Goal: Check status: Check status

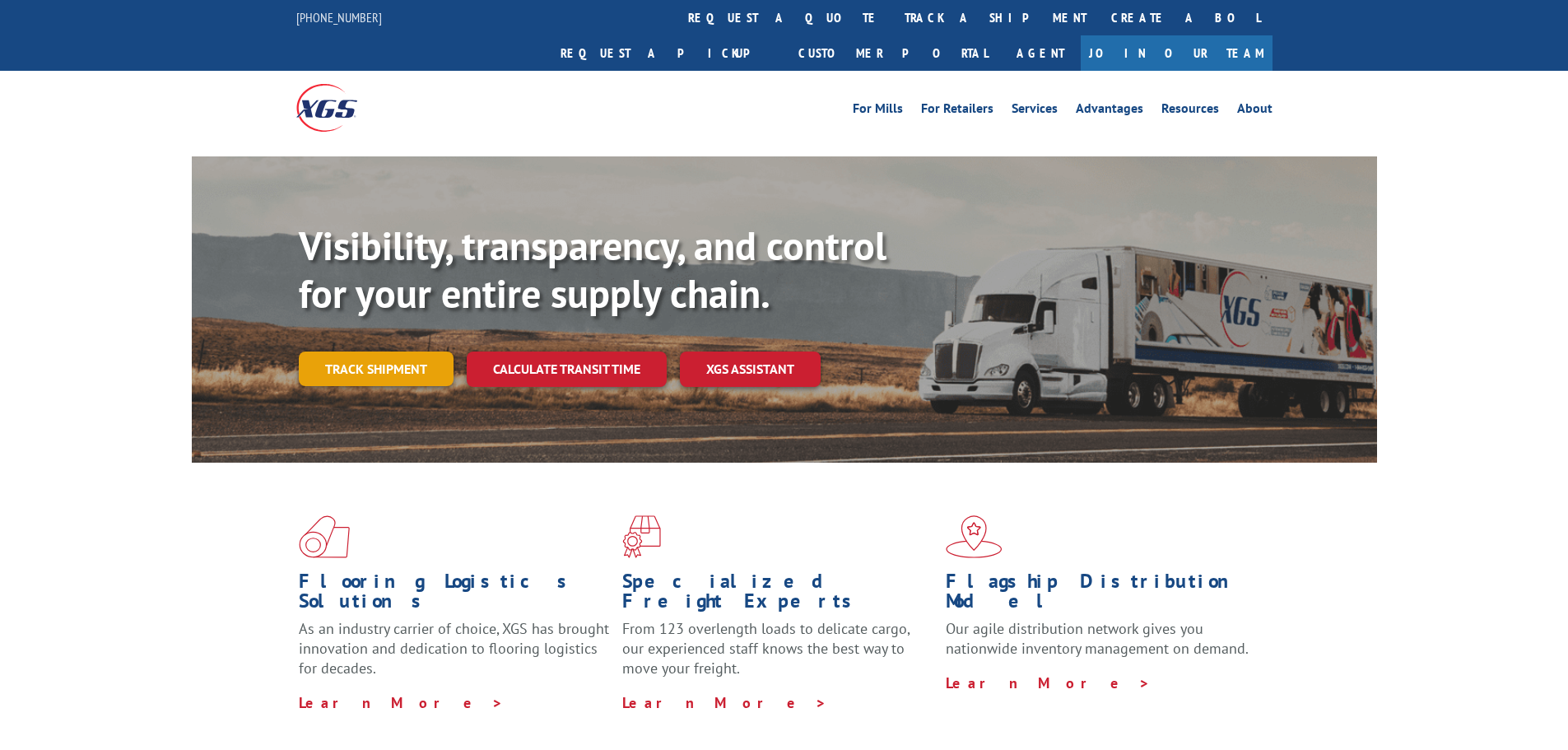
click at [416, 352] on link "Track shipment" at bounding box center [376, 369] width 155 height 35
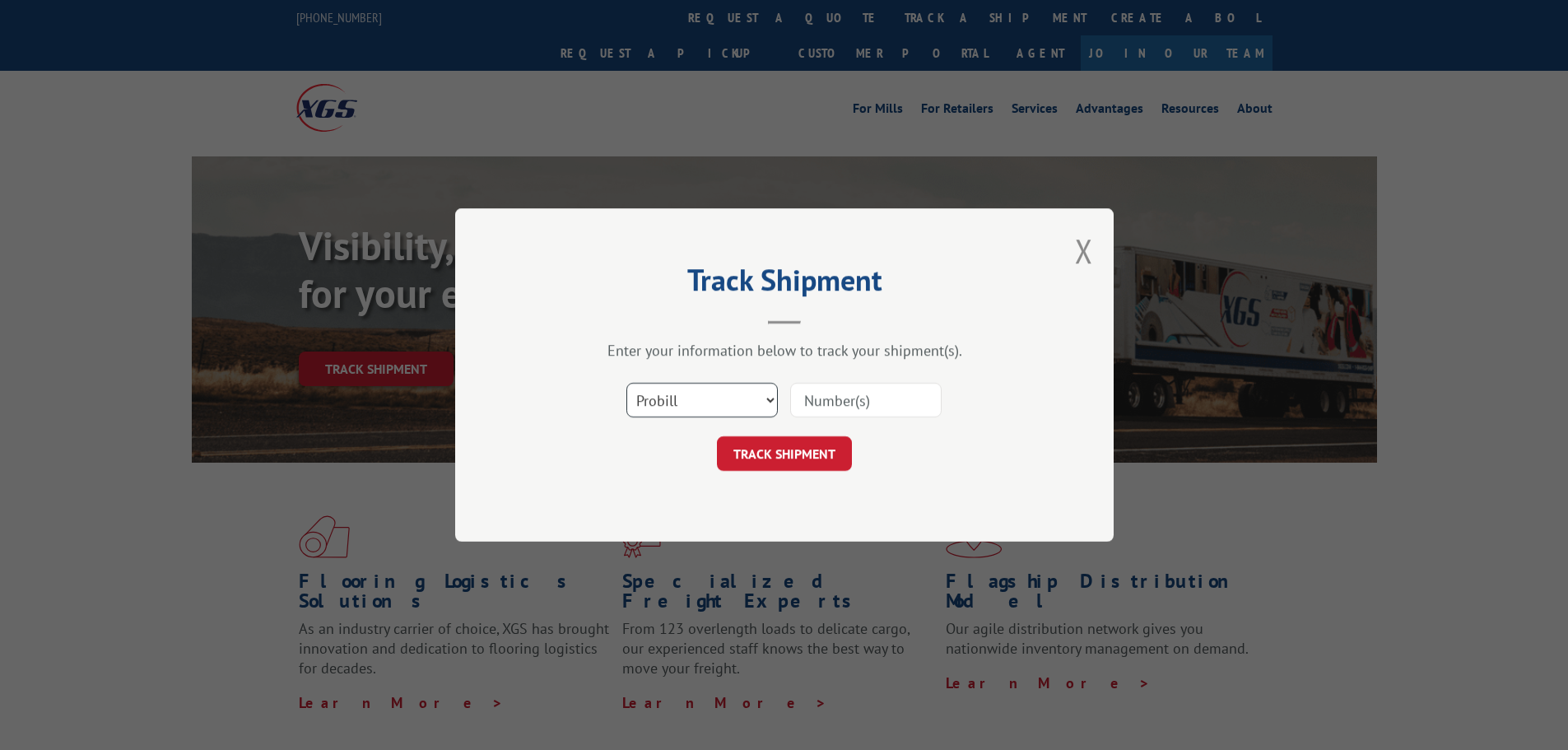
click at [720, 396] on select "Select category... Probill BOL PO" at bounding box center [702, 400] width 151 height 35
select select "po"
click at [626, 383] on select "Select category... Probill BOL PO" at bounding box center [702, 400] width 151 height 35
click at [910, 391] on input at bounding box center [865, 400] width 151 height 35
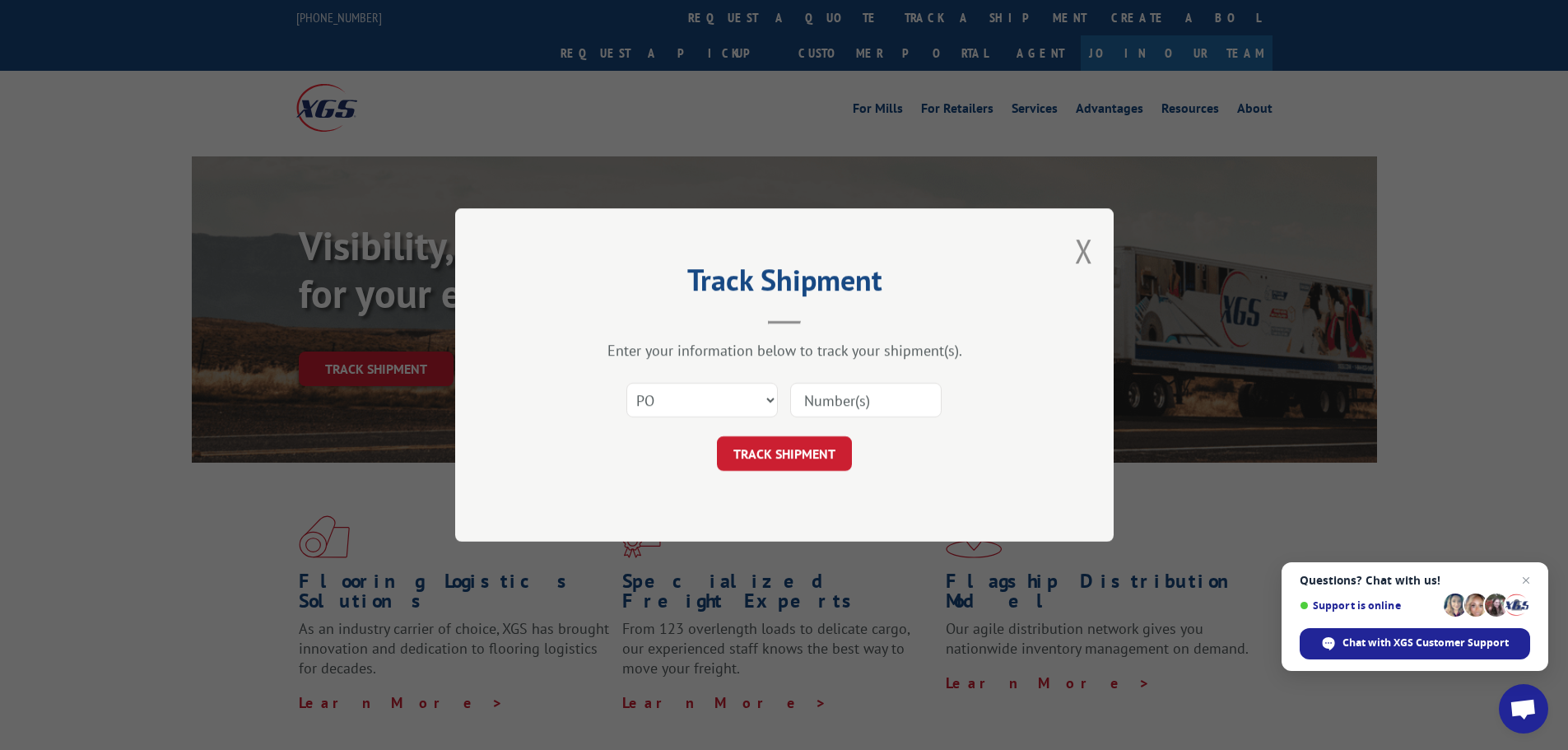
paste input "43533655"
type input "43533655"
click at [767, 463] on button "TRACK SHIPMENT" at bounding box center [784, 453] width 135 height 35
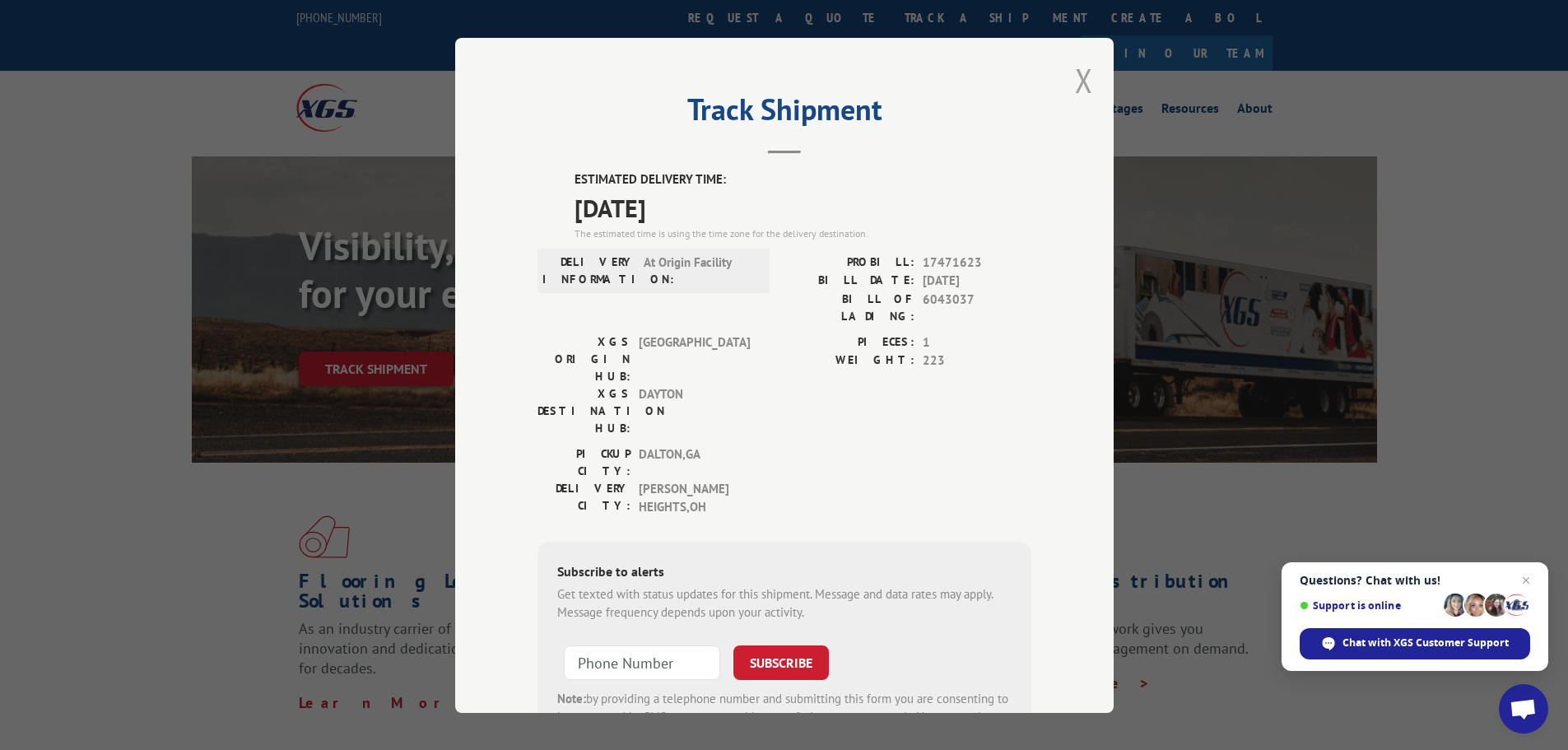
click at [1075, 84] on button "Close modal" at bounding box center [1084, 80] width 18 height 44
